Goal: Task Accomplishment & Management: Manage account settings

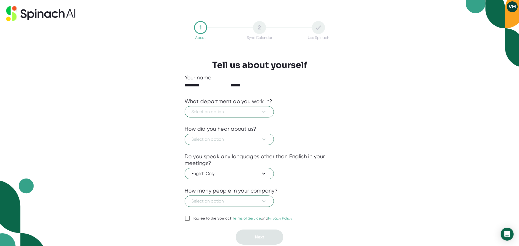
click at [185, 83] on input "*********" at bounding box center [206, 85] width 43 height 9
type input "**********"
click at [209, 116] on button "Select an option" at bounding box center [229, 111] width 89 height 11
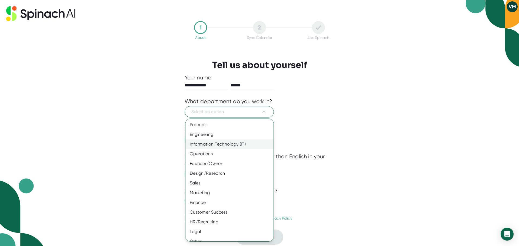
click at [226, 146] on div "Information Technology (IT)" at bounding box center [231, 144] width 92 height 10
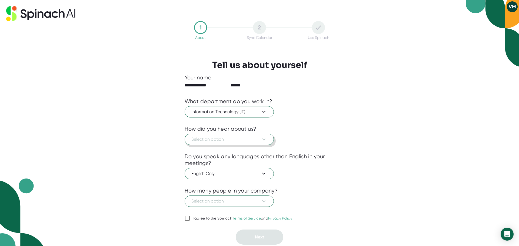
click at [233, 142] on span "Select an option" at bounding box center [229, 139] width 76 height 6
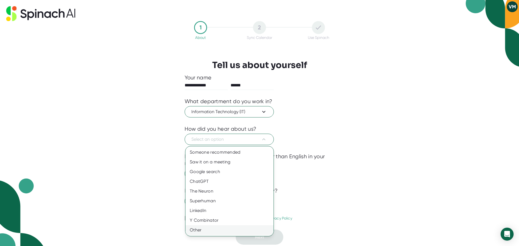
click at [204, 229] on div "Other" at bounding box center [229, 230] width 88 height 10
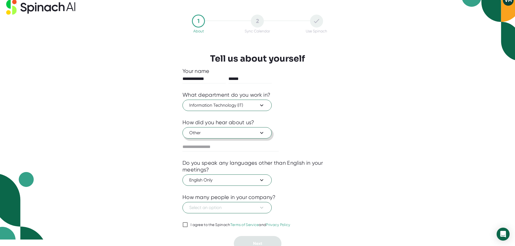
scroll to position [12, 0]
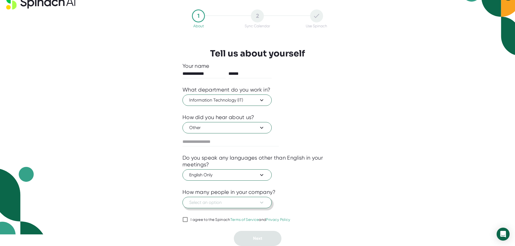
click at [233, 203] on span "Select an option" at bounding box center [227, 202] width 76 height 6
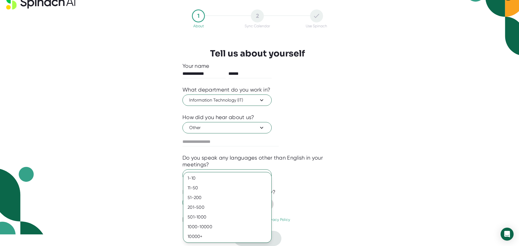
click at [233, 203] on div "201-500" at bounding box center [227, 208] width 88 height 10
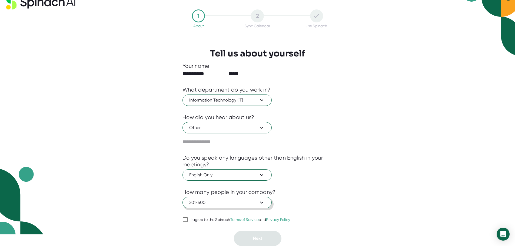
click at [239, 203] on span "201-500" at bounding box center [227, 202] width 76 height 6
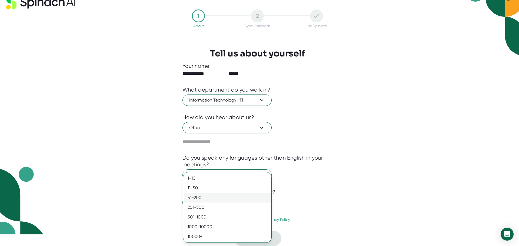
click at [230, 196] on div "51-200" at bounding box center [227, 198] width 88 height 10
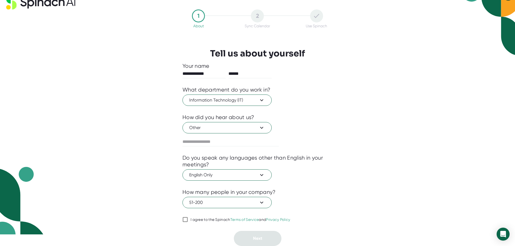
click at [184, 222] on input "I agree to the Spinach Terms of Service and Privacy Policy" at bounding box center [184, 219] width 5 height 6
checkbox input "true"
click at [244, 236] on button "Next" at bounding box center [258, 238] width 48 height 15
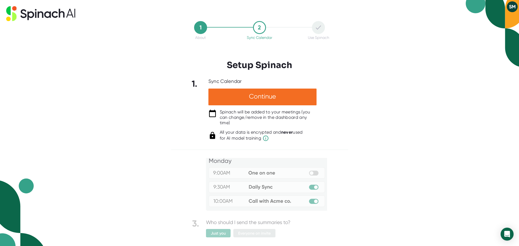
scroll to position [28, 0]
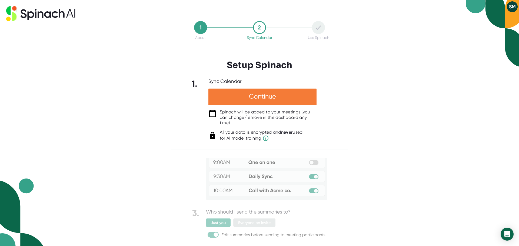
click at [250, 101] on div "Continue" at bounding box center [262, 97] width 108 height 17
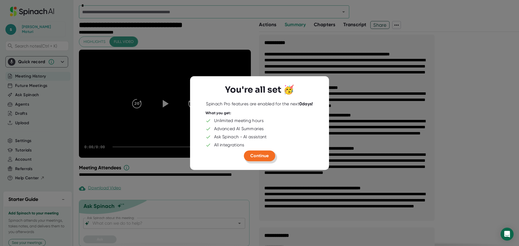
click at [261, 154] on span "Continue" at bounding box center [259, 155] width 18 height 5
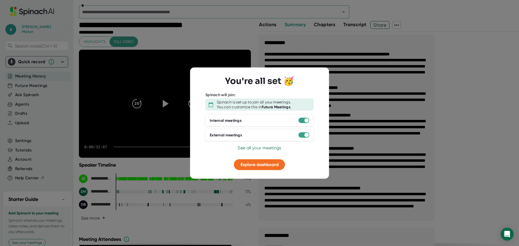
click at [399, 155] on div at bounding box center [259, 123] width 519 height 246
click at [242, 167] on span "Explore dashboard" at bounding box center [259, 164] width 38 height 5
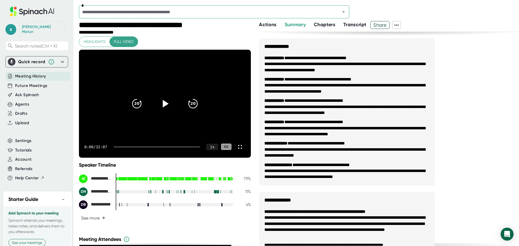
scroll to position [133, 0]
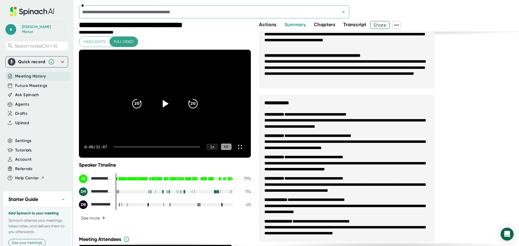
click at [344, 26] on span "Transcript" at bounding box center [354, 25] width 23 height 6
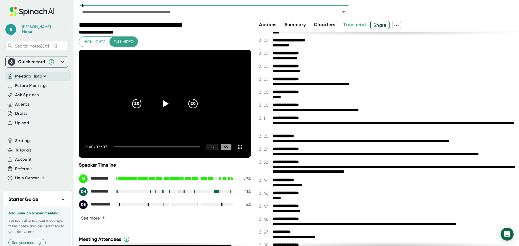
scroll to position [6340, 0]
